Goal: Task Accomplishment & Management: Manage account settings

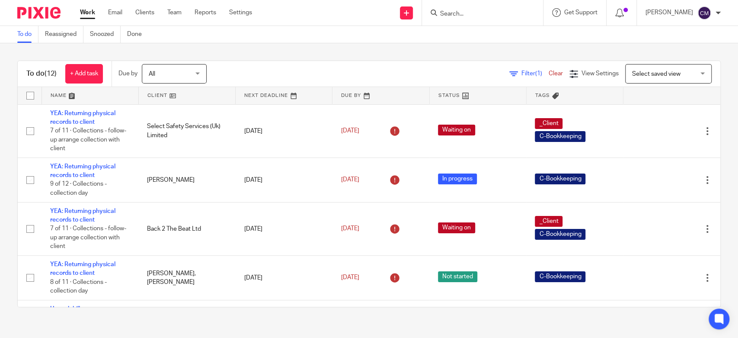
click at [466, 16] on input "Search" at bounding box center [478, 14] width 78 height 8
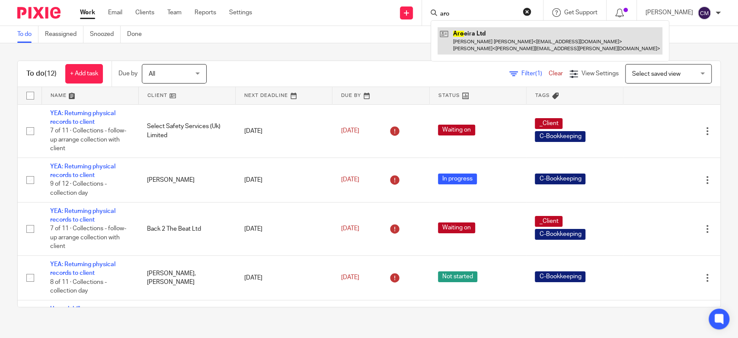
type input "aro"
click at [465, 43] on link at bounding box center [549, 40] width 225 height 27
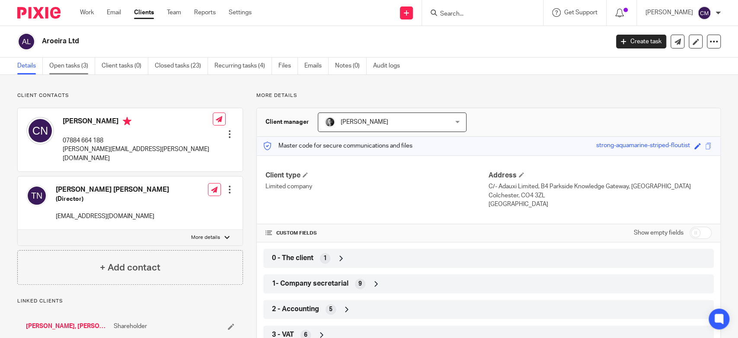
click at [76, 69] on link "Open tasks (3)" at bounding box center [72, 65] width 46 height 17
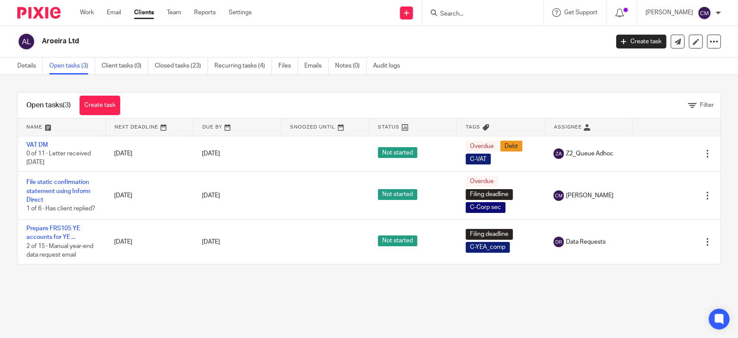
click at [169, 87] on div "Open tasks (3) Create task Filter Name Next Deadline Due By Snoozed Until Statu…" at bounding box center [369, 178] width 738 height 207
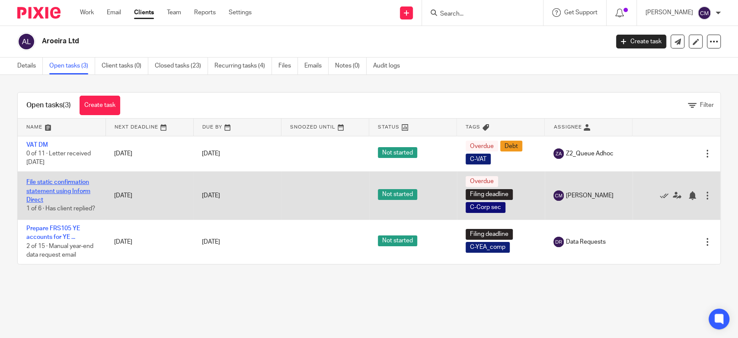
click at [56, 187] on link "File static confirmation statement using Inform Direct" at bounding box center [58, 191] width 64 height 24
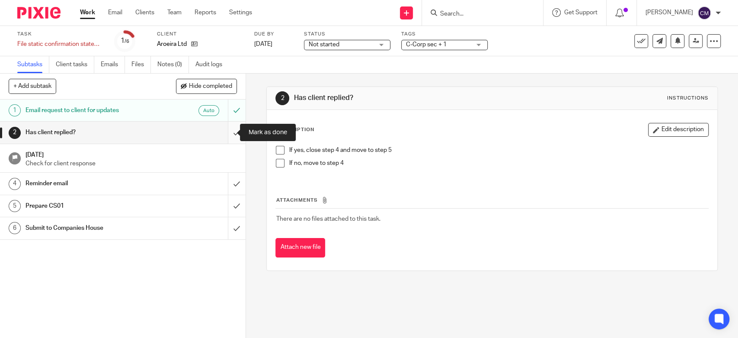
click at [226, 134] on input "submit" at bounding box center [123, 132] width 246 height 22
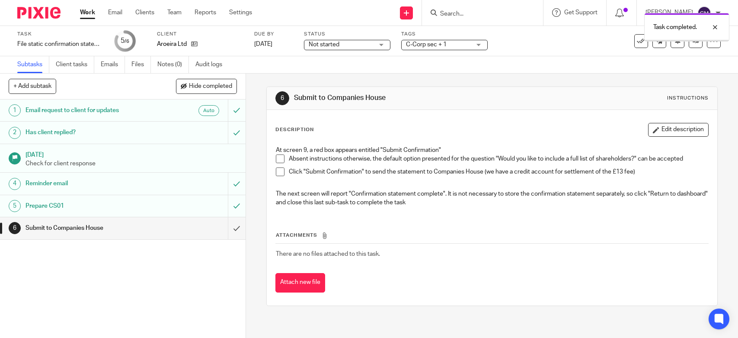
click at [225, 227] on input "submit" at bounding box center [123, 228] width 246 height 22
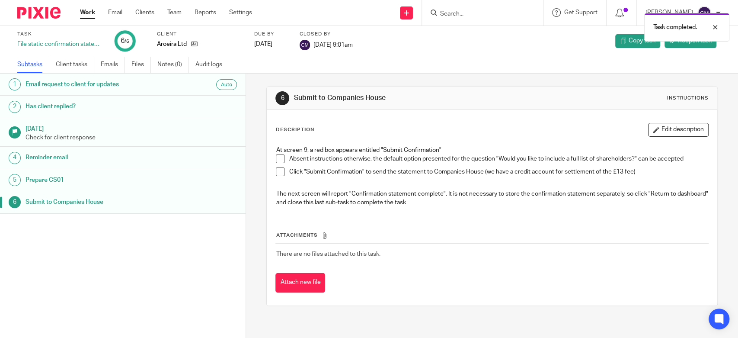
click at [83, 11] on link "Work" at bounding box center [87, 12] width 15 height 9
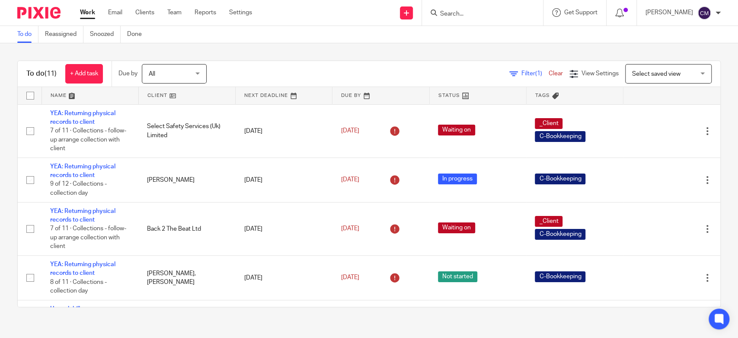
click at [88, 9] on link "Work" at bounding box center [87, 12] width 15 height 9
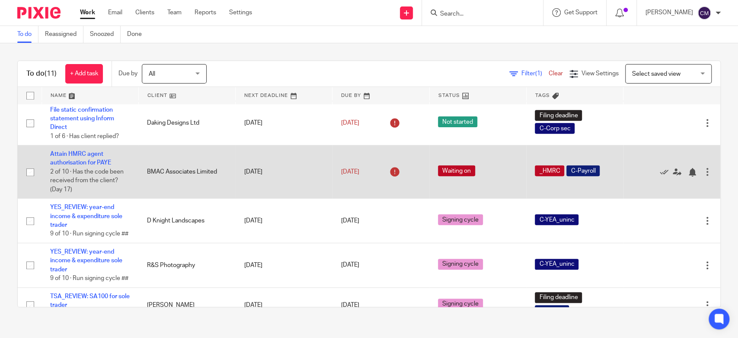
scroll to position [323, 0]
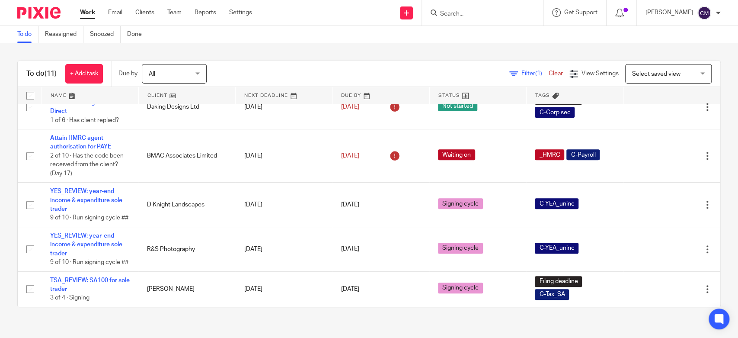
click at [210, 312] on div "To do (11) + Add task Due by All All Today Tomorrow This week Next week This mo…" at bounding box center [369, 183] width 738 height 281
click at [98, 316] on div "To do (11) + Add task Due by All All Today Tomorrow This week Next week This mo…" at bounding box center [369, 183] width 738 height 281
click at [465, 18] on div at bounding box center [482, 13] width 121 height 26
click at [467, 13] on input "Search" at bounding box center [478, 14] width 78 height 8
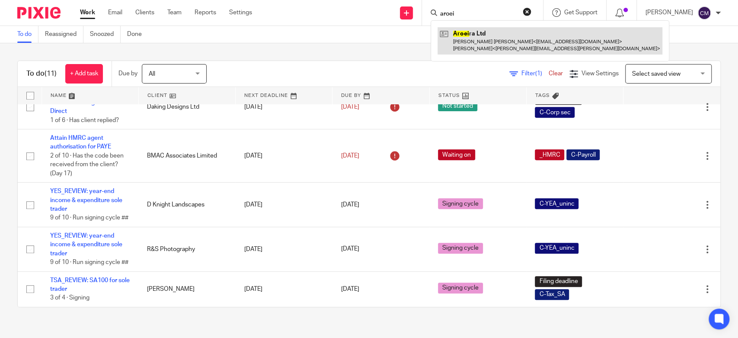
type input "aroei"
click at [481, 44] on link at bounding box center [549, 40] width 225 height 27
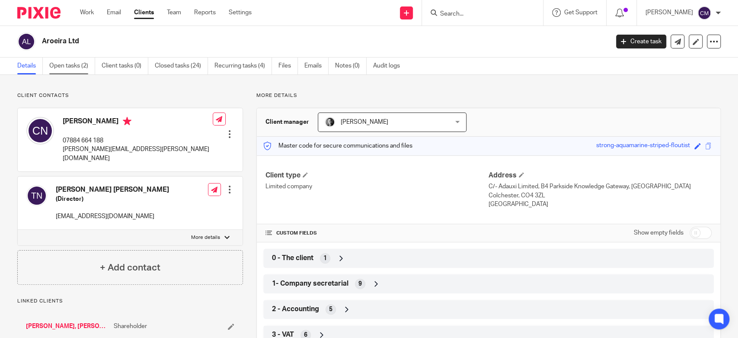
click at [70, 72] on link "Open tasks (2)" at bounding box center [72, 65] width 46 height 17
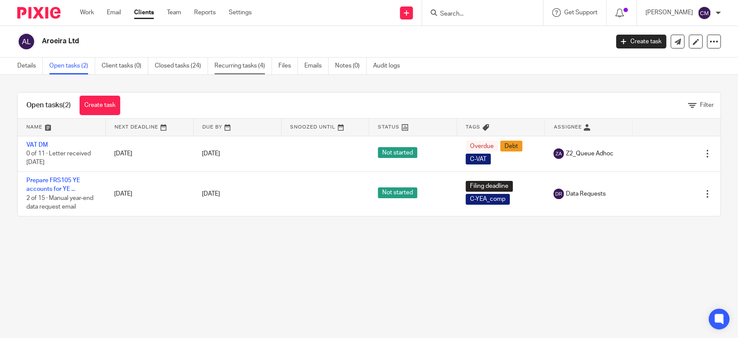
click at [236, 68] on link "Recurring tasks (4)" at bounding box center [242, 65] width 57 height 17
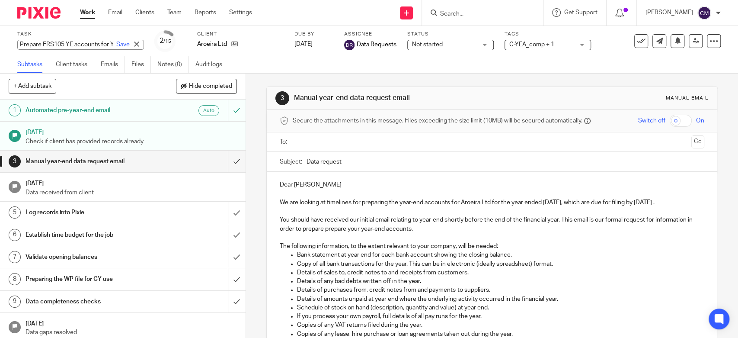
click at [73, 47] on div "Prepare FRS105 YE accounts for YE ... Save Prepare FRS105 YE accounts for YE ..." at bounding box center [80, 45] width 127 height 10
type input "Prepare FRS105 YE accounts for YE ...8/25"
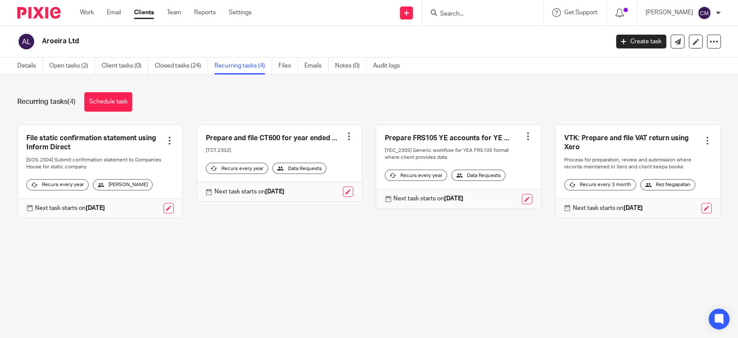
click at [300, 27] on div "Aroeira Ltd Create task Update from Companies House Export data Merge Archive c…" at bounding box center [369, 42] width 738 height 32
click at [310, 26] on div "Aroeira Ltd Create task Update from Companies House Export data Merge Archive c…" at bounding box center [369, 42] width 738 height 32
click at [398, 32] on div "Aroeira Ltd" at bounding box center [310, 41] width 586 height 18
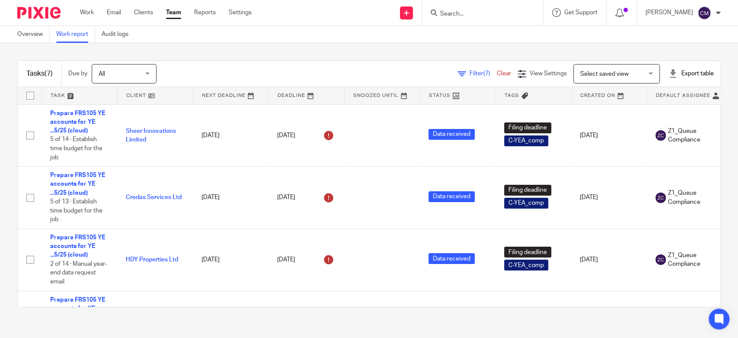
click at [457, 77] on icon at bounding box center [461, 74] width 9 height 9
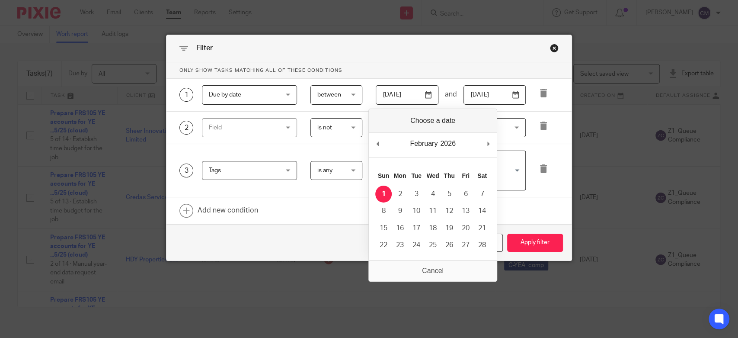
click at [425, 94] on input "2026-02-01" at bounding box center [407, 94] width 63 height 19
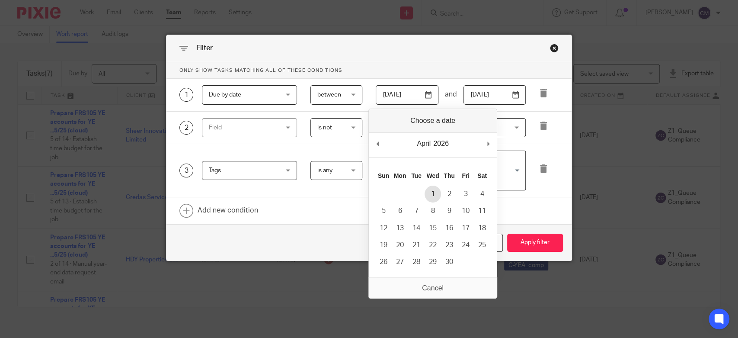
type input "2026-04-01"
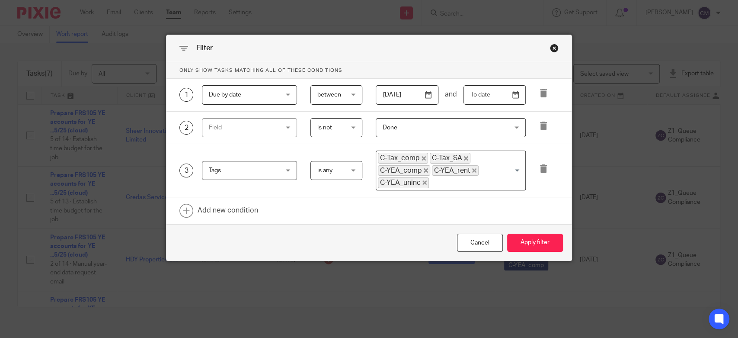
click at [514, 93] on input "text" at bounding box center [494, 94] width 63 height 19
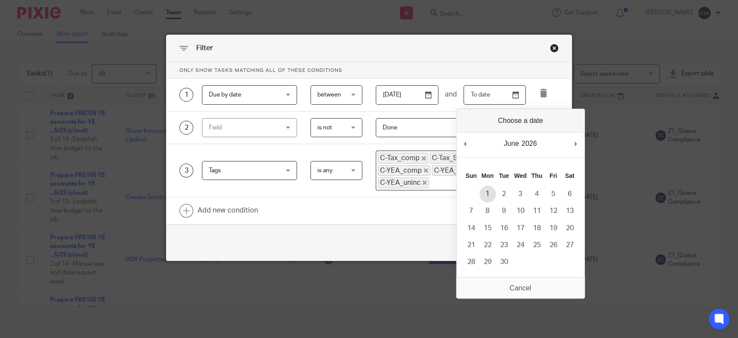
type input "2026-06-01"
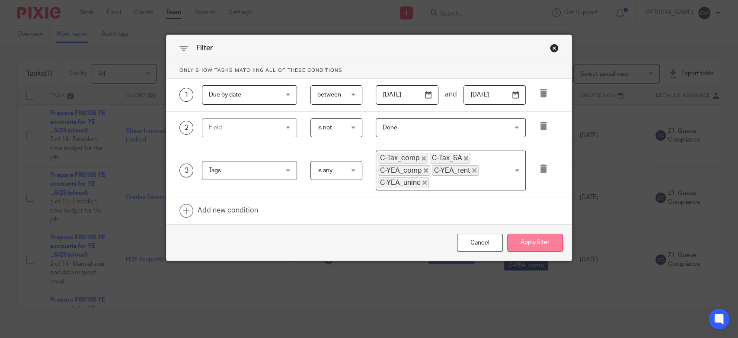
click at [511, 236] on button "Apply filter" at bounding box center [535, 242] width 56 height 19
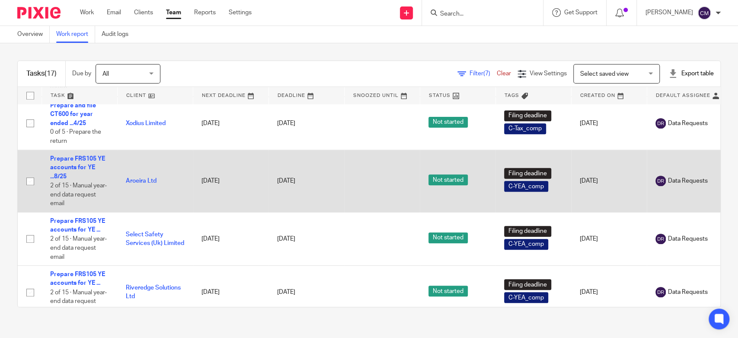
scroll to position [508, 0]
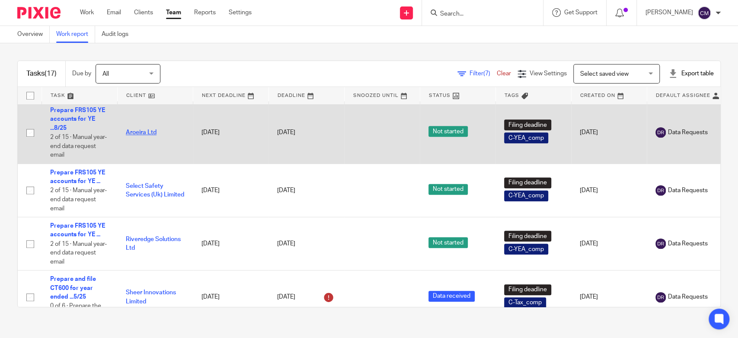
click at [128, 134] on link "Aroeira Ltd" at bounding box center [141, 132] width 31 height 6
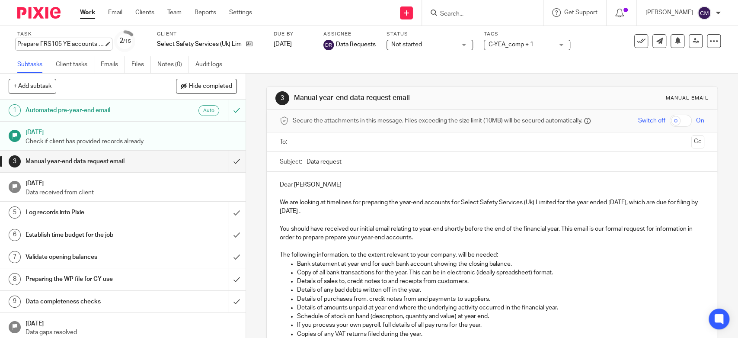
click at [95, 42] on div "Prepare FRS105 YE accounts for YE ... Save Prepare FRS105 YE accounts for YE ..." at bounding box center [60, 44] width 86 height 9
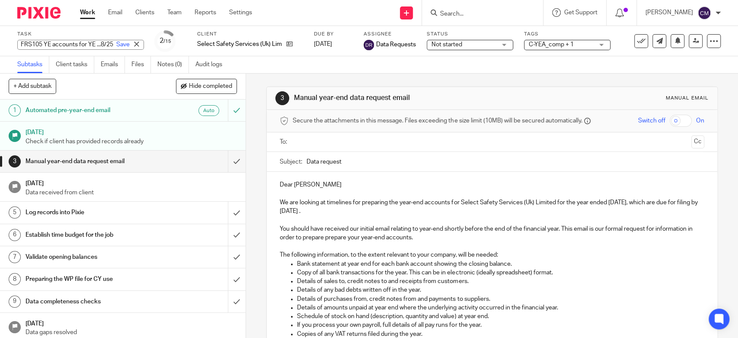
scroll to position [0, 40]
type input "Prepare FRS105 YE accounts for YE ...8/25"
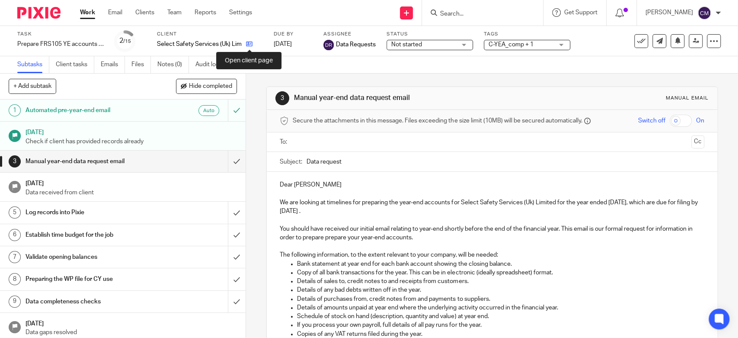
click at [252, 44] on icon at bounding box center [249, 44] width 6 height 6
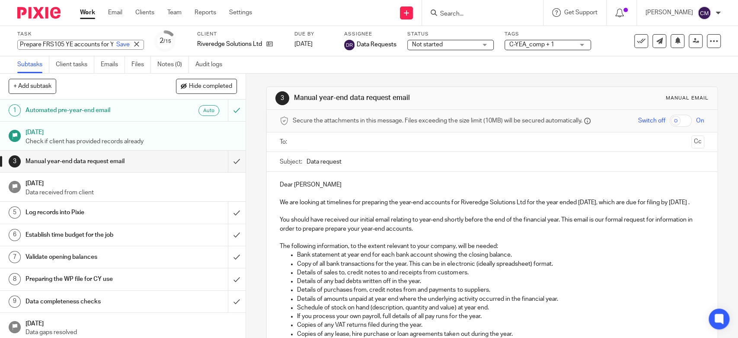
click at [86, 43] on div "Prepare FRS105 YE accounts for YE ... Save Prepare FRS105 YE accounts for YE ..." at bounding box center [80, 45] width 127 height 10
type input "Prepare FRS105 YE accounts for YE ...8/25"
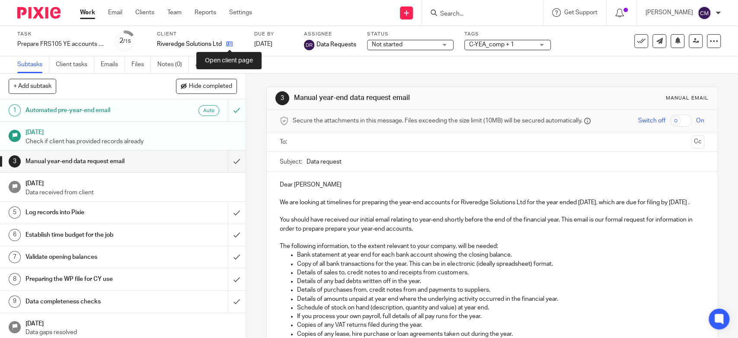
click at [229, 45] on icon at bounding box center [229, 44] width 6 height 6
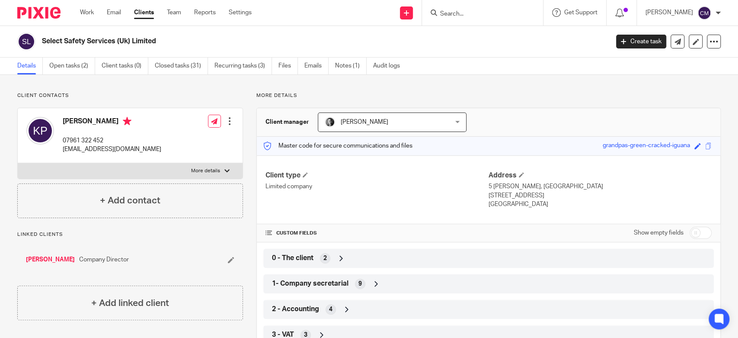
scroll to position [144, 0]
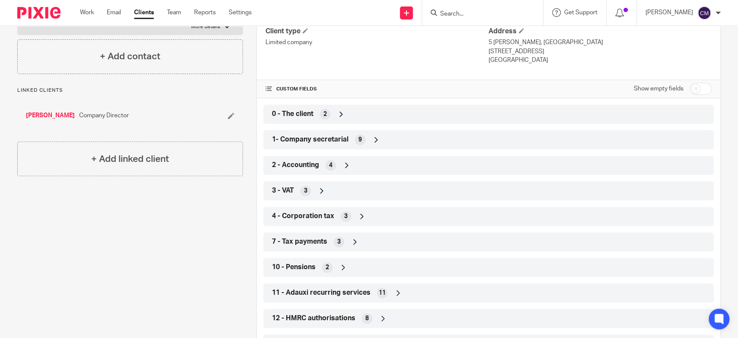
click at [301, 163] on span "2 - Accounting" at bounding box center [295, 164] width 47 height 9
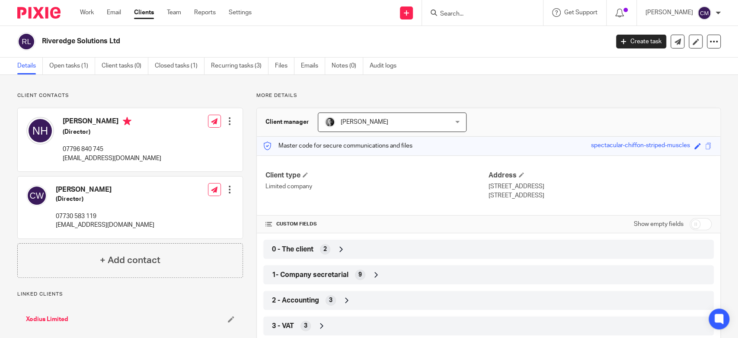
drag, startPoint x: 396, startPoint y: 196, endPoint x: 389, endPoint y: 193, distance: 7.5
click at [396, 195] on div "Client type Limited company" at bounding box center [376, 185] width 223 height 29
click at [318, 301] on div "2 - Accounting 3" at bounding box center [488, 300] width 437 height 15
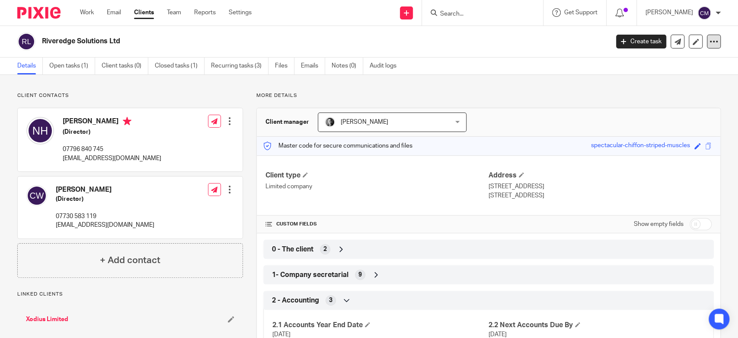
click at [709, 45] on icon at bounding box center [713, 41] width 9 height 9
click at [692, 63] on link "Update from Companies House" at bounding box center [659, 63] width 96 height 13
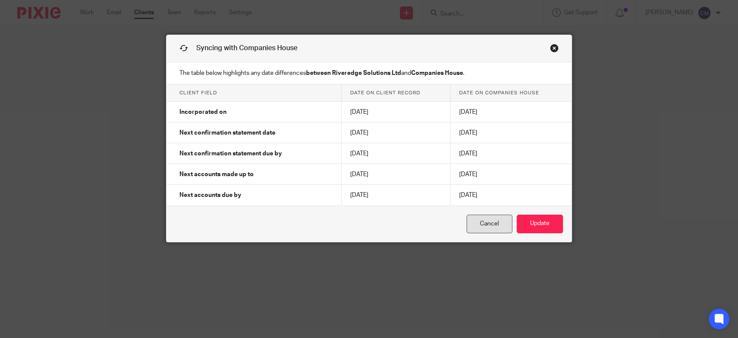
click at [478, 224] on link "Cancel" at bounding box center [489, 223] width 46 height 19
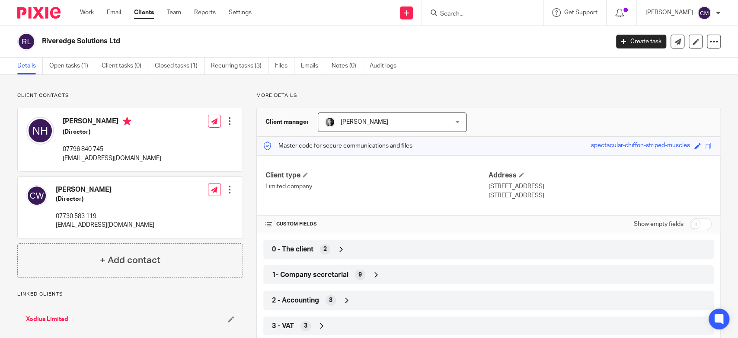
click at [305, 296] on span "2 - Accounting" at bounding box center [295, 300] width 47 height 9
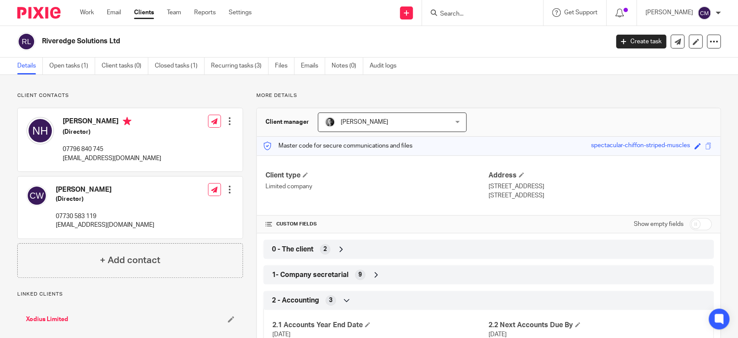
scroll to position [48, 0]
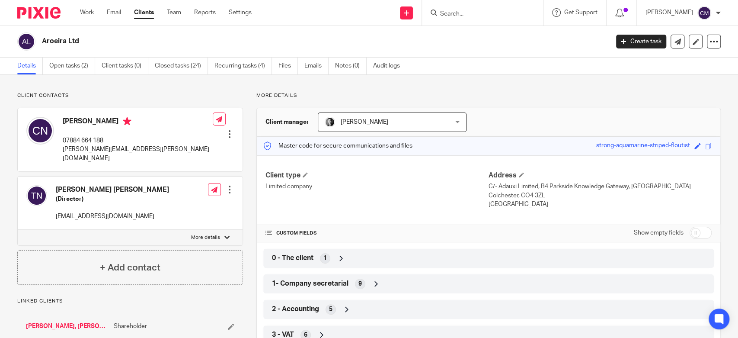
click at [302, 313] on span "2 - Accounting" at bounding box center [295, 308] width 47 height 9
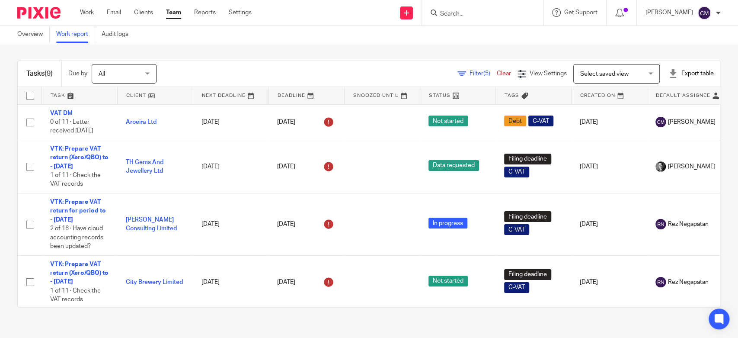
click at [287, 62] on div "Tasks (9) Due by All All Today Tomorrow This week Next week This month Next mon…" at bounding box center [369, 74] width 703 height 26
click at [502, 14] on input "Search" at bounding box center [478, 14] width 78 height 8
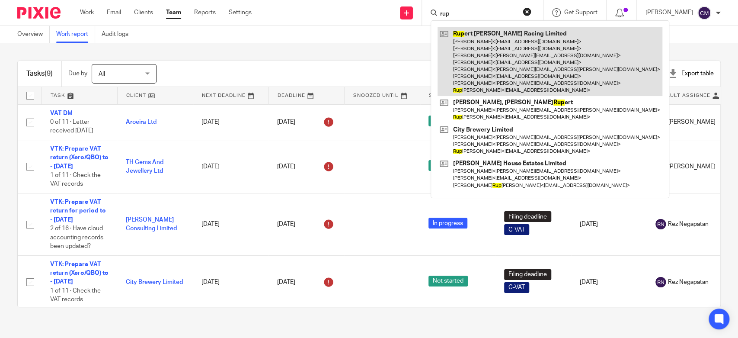
type input "rup"
click at [487, 41] on link at bounding box center [549, 61] width 225 height 69
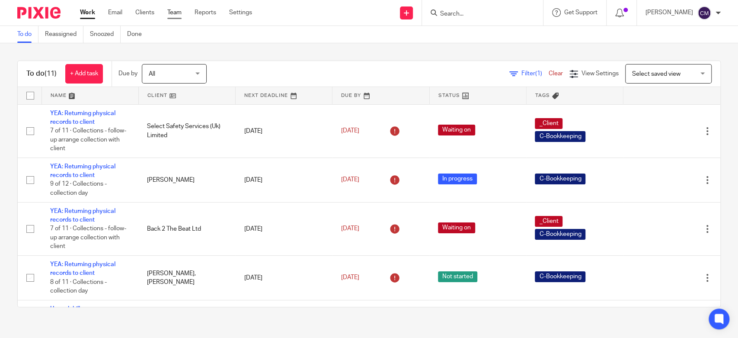
click at [179, 11] on link "Team" at bounding box center [174, 12] width 14 height 9
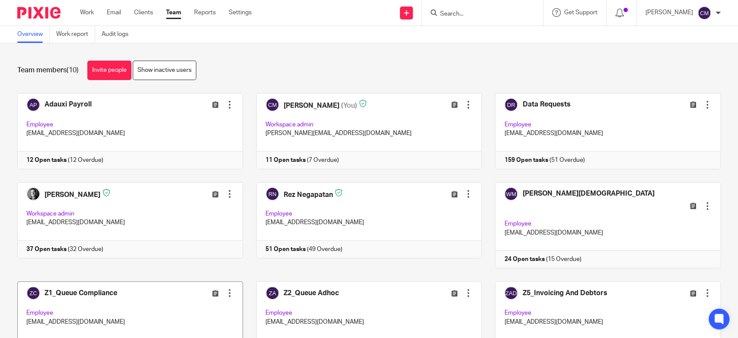
click at [169, 288] on div "Edit user Transfer Deactivate user" at bounding box center [199, 293] width 69 height 10
click at [97, 281] on link at bounding box center [123, 319] width 239 height 76
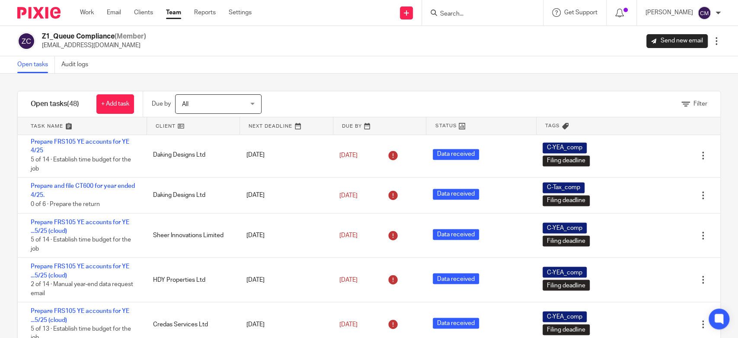
click at [176, 16] on link "Team" at bounding box center [173, 12] width 15 height 9
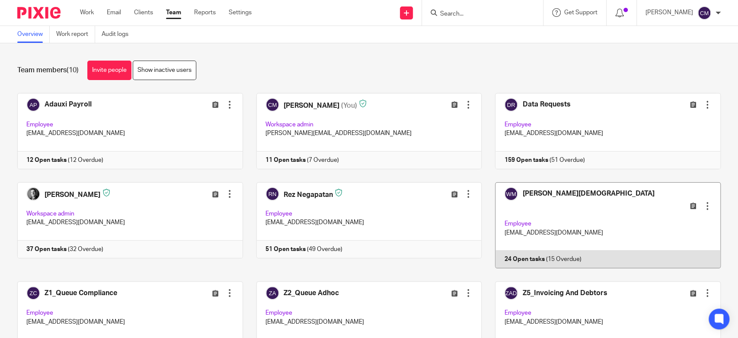
click at [520, 203] on link at bounding box center [601, 225] width 239 height 86
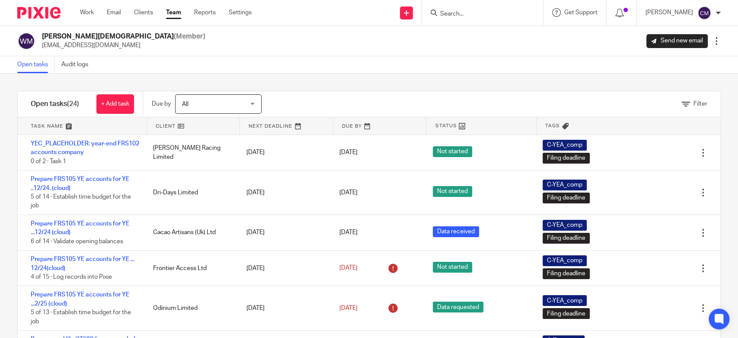
click at [468, 11] on input "Search" at bounding box center [478, 14] width 78 height 8
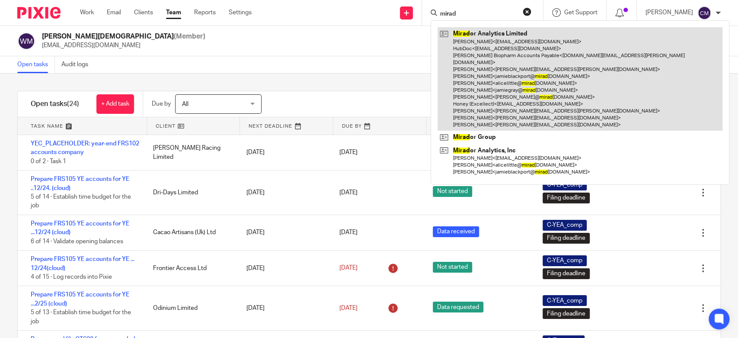
type input "mirad"
click at [486, 57] on link at bounding box center [579, 78] width 285 height 103
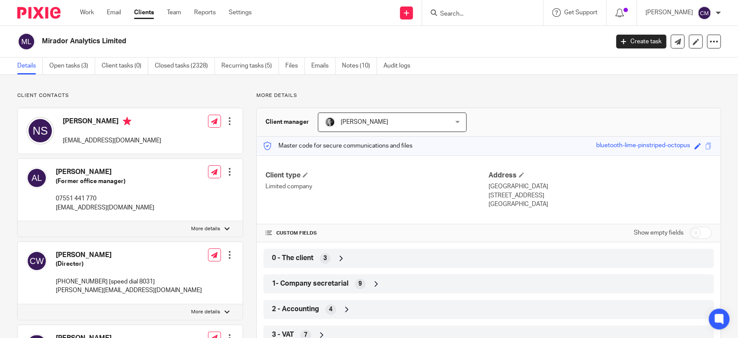
click at [291, 312] on span "2 - Accounting" at bounding box center [295, 308] width 47 height 9
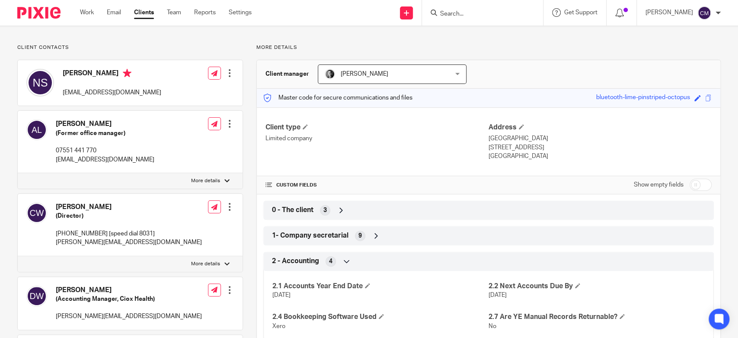
click at [293, 238] on span "1- Company secretarial" at bounding box center [310, 235] width 77 height 9
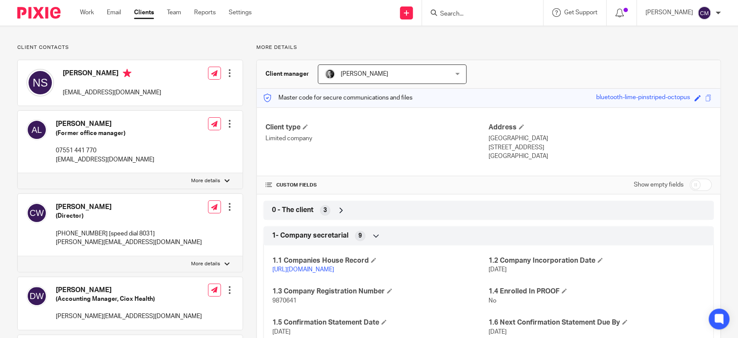
click at [297, 272] on link "https://find-and-update.company-information.service.gov.uk/company/09870641" at bounding box center [303, 269] width 62 height 6
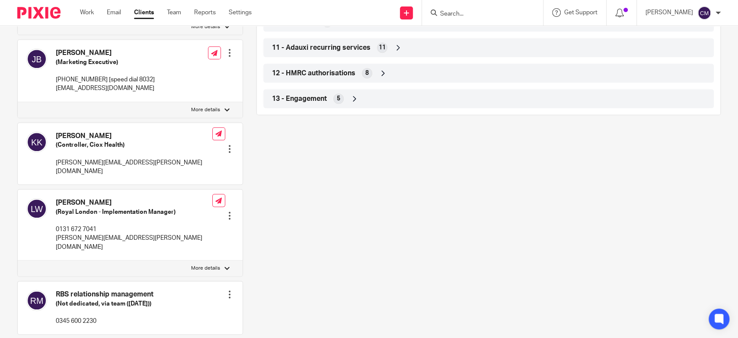
scroll to position [944, 0]
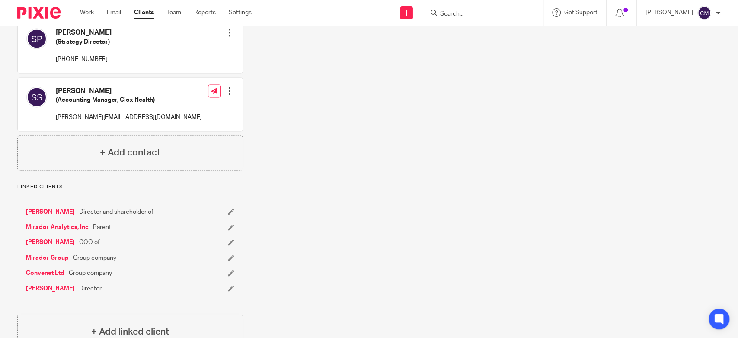
click at [51, 268] on link "Convenet Ltd" at bounding box center [45, 272] width 38 height 9
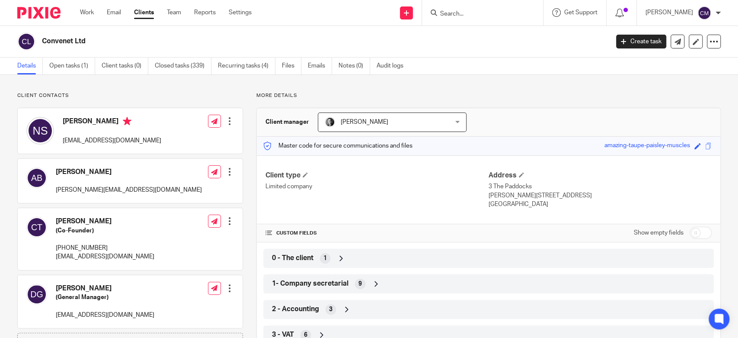
click at [287, 274] on div "1- Company secretarial 9" at bounding box center [488, 283] width 450 height 19
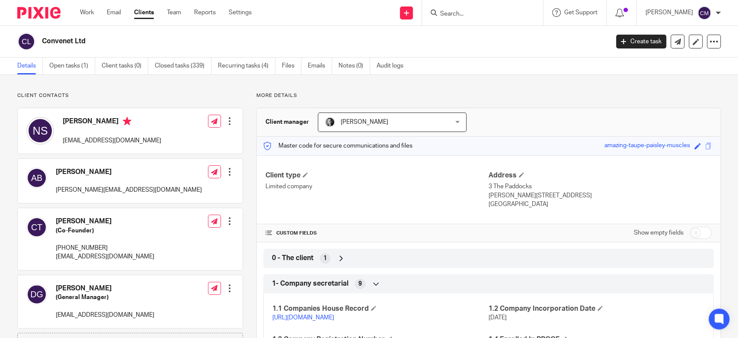
scroll to position [96, 0]
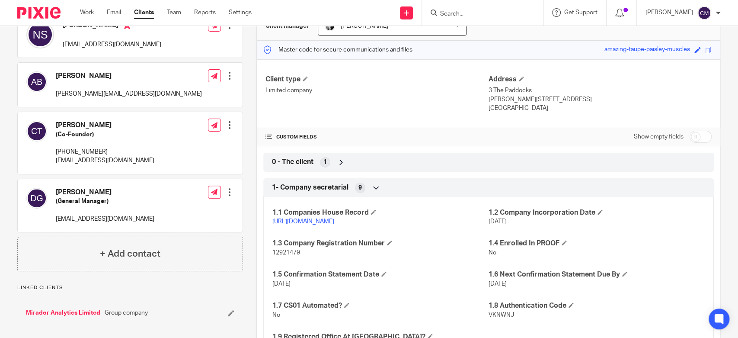
click at [290, 224] on link "https://find-and-update.company-information.service.gov.uk/company/12921479" at bounding box center [303, 221] width 62 height 6
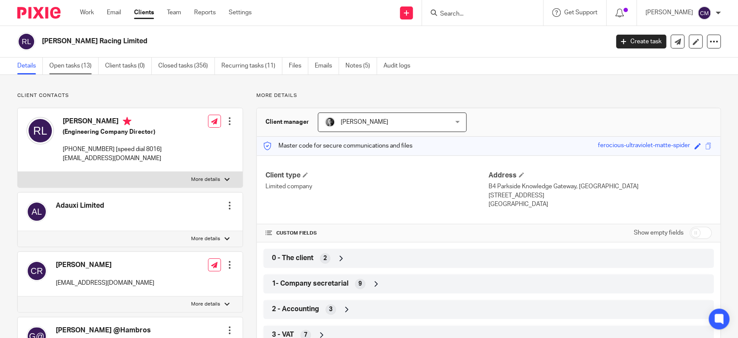
click at [86, 68] on link "Open tasks (13)" at bounding box center [73, 65] width 49 height 17
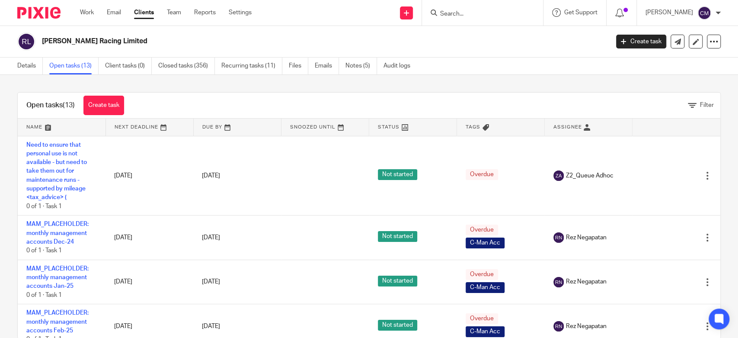
click at [27, 68] on link "Details" at bounding box center [30, 65] width 26 height 17
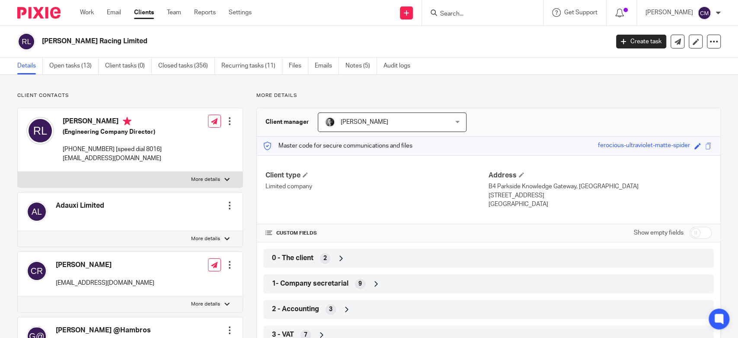
scroll to position [144, 0]
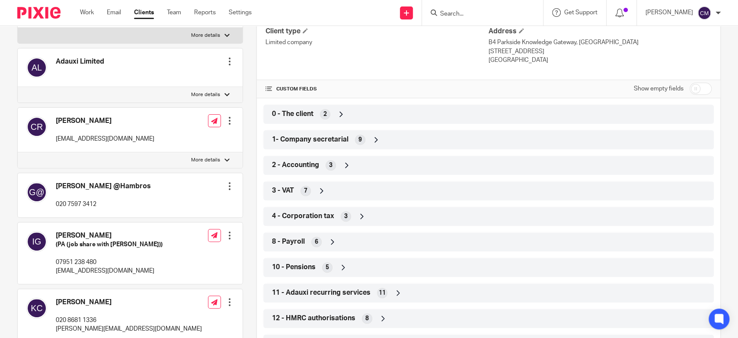
drag, startPoint x: 287, startPoint y: 144, endPoint x: 296, endPoint y: 155, distance: 13.9
click at [287, 144] on div "1- Company secretarial 9" at bounding box center [488, 139] width 437 height 15
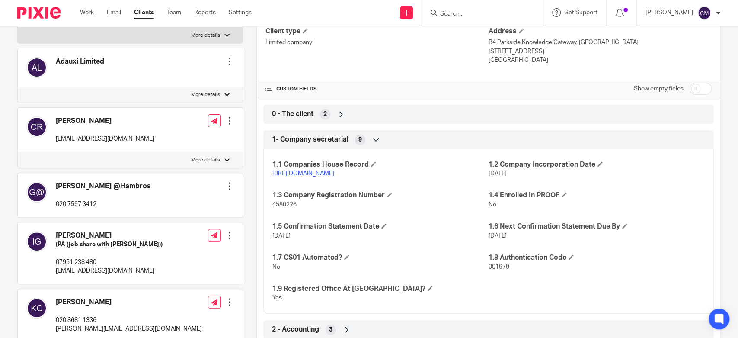
click at [287, 176] on link "https://find-and-update.company-information.service.gov.uk/company/04580226" at bounding box center [303, 173] width 62 height 6
click at [93, 9] on link "Work" at bounding box center [87, 12] width 14 height 9
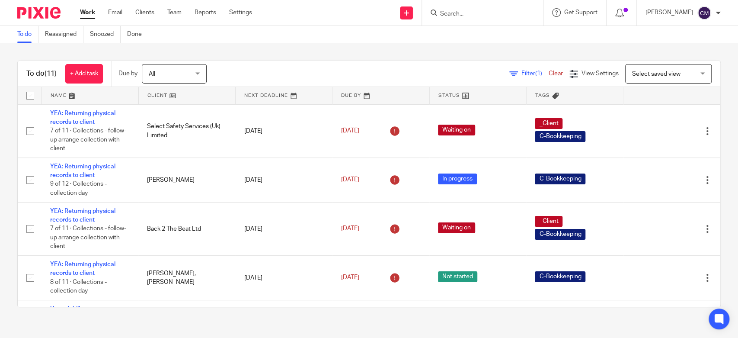
click at [482, 14] on input "Search" at bounding box center [478, 14] width 78 height 8
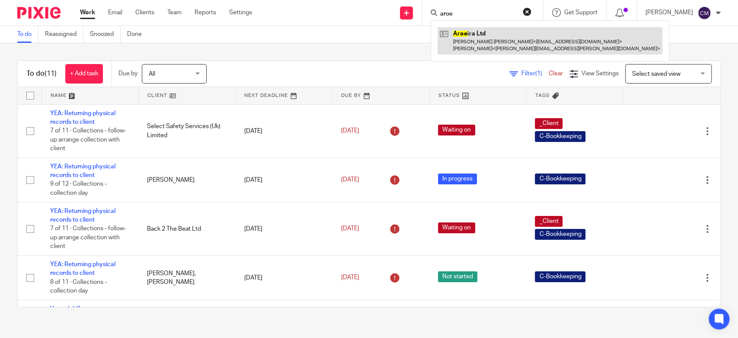
type input "aroe"
click at [466, 38] on link at bounding box center [549, 40] width 225 height 27
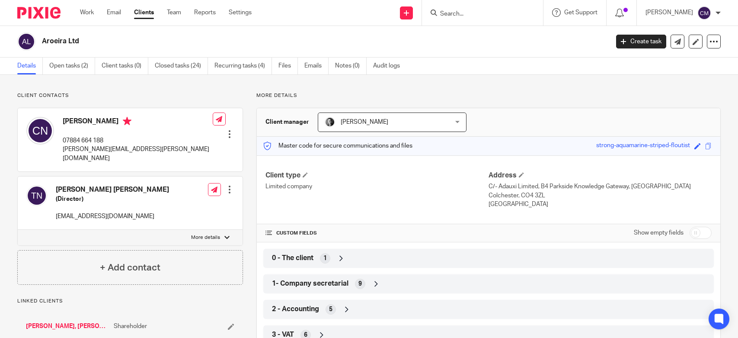
click at [60, 62] on link "Open tasks (2)" at bounding box center [72, 65] width 46 height 17
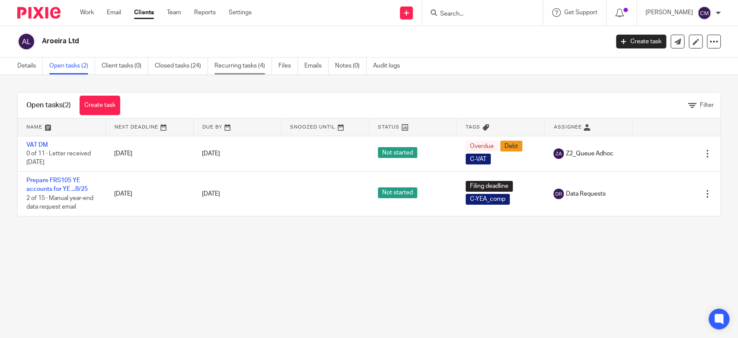
click at [219, 67] on link "Recurring tasks (4)" at bounding box center [242, 65] width 57 height 17
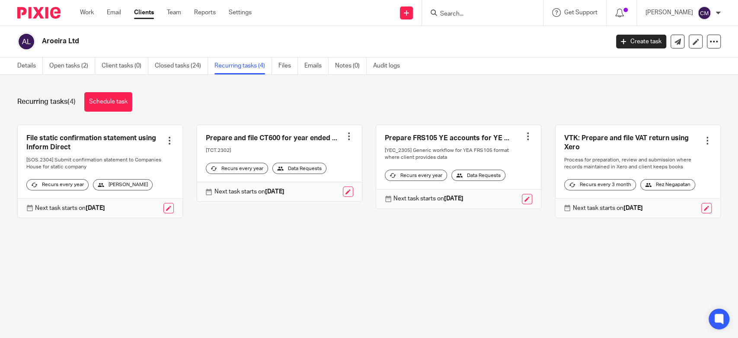
click at [278, 257] on main "Aroeira Ltd Create task Update from Companies House Export data Merge Archive c…" at bounding box center [369, 169] width 738 height 338
click at [90, 10] on link "Work" at bounding box center [87, 12] width 14 height 9
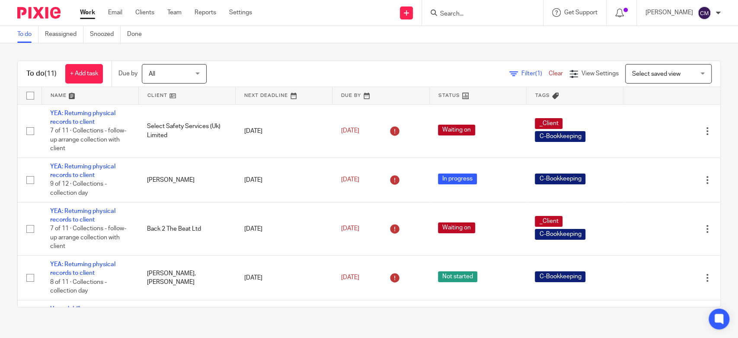
click at [85, 12] on link "Work" at bounding box center [87, 12] width 15 height 9
